Goal: Navigation & Orientation: Go to known website

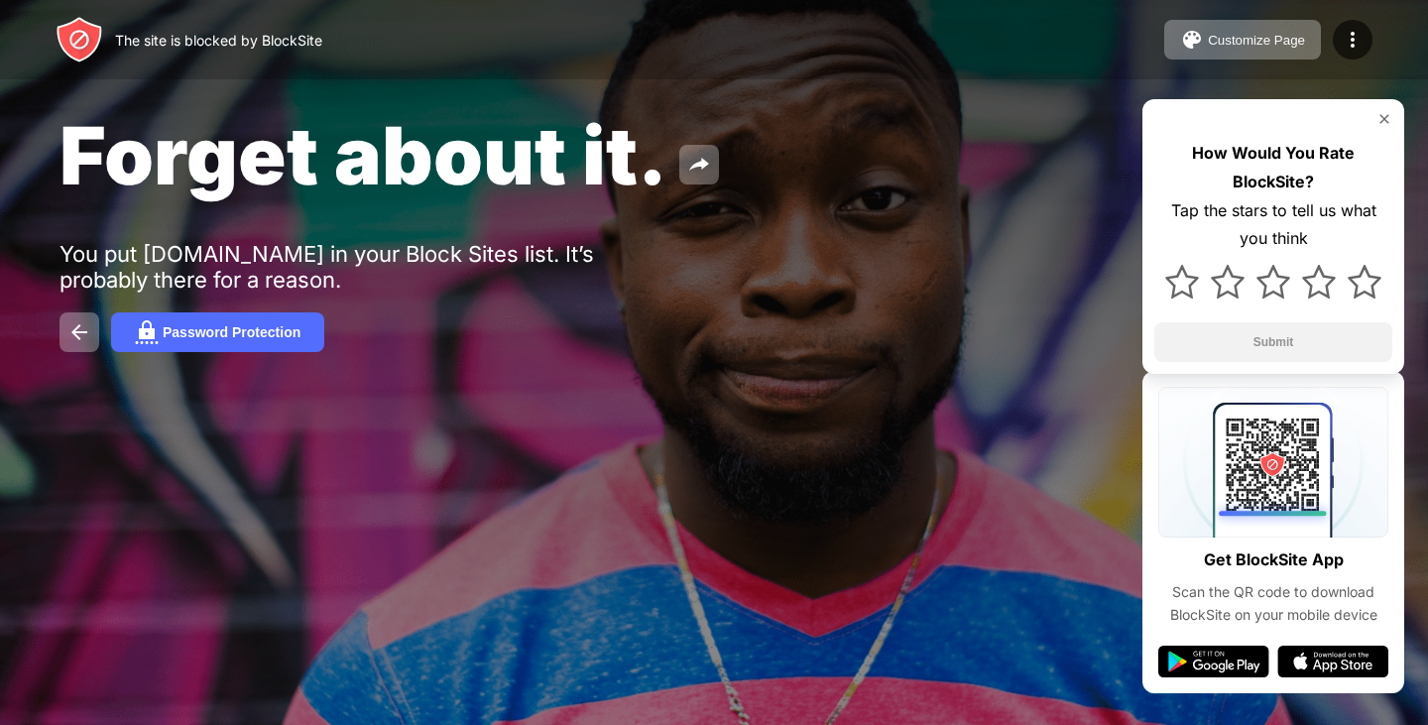
click at [710, 131] on div "Forget about it." at bounding box center [583, 155] width 1047 height 96
click at [744, 73] on div "The site is blocked by BlockSite Customize Page Edit Block List Redirect Custom…" at bounding box center [714, 39] width 1428 height 79
click at [690, 55] on div "The site is blocked by BlockSite Customize Page Edit Block List Redirect Custom…" at bounding box center [714, 39] width 1428 height 79
